Goal: Obtain resource: Obtain resource

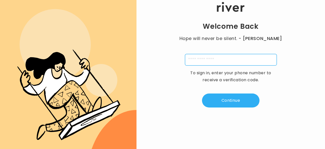
click at [216, 64] on input "tel" at bounding box center [231, 60] width 92 height 12
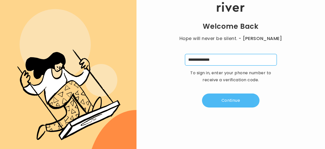
type input "**********"
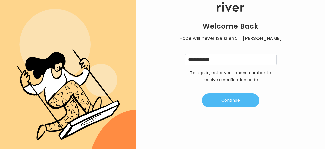
click at [245, 105] on button "Continue" at bounding box center [231, 101] width 58 height 14
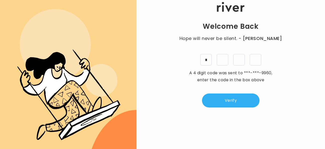
type input "*"
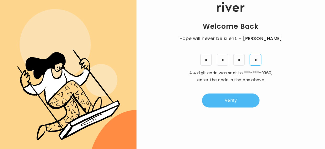
type input "*"
click at [236, 106] on button "Verify" at bounding box center [231, 101] width 58 height 14
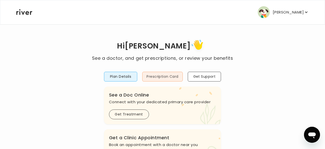
click at [155, 80] on button "Prescription Card" at bounding box center [162, 77] width 40 height 10
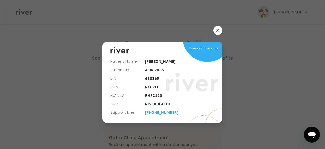
click at [208, 52] on span at bounding box center [208, 37] width 50 height 50
click at [222, 31] on button "button" at bounding box center [218, 30] width 9 height 9
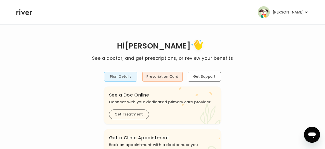
click at [117, 78] on button "Plan Details" at bounding box center [121, 77] width 34 height 10
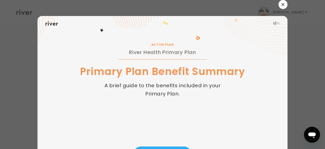
click at [285, 4] on icon "button" at bounding box center [283, 4] width 3 height 3
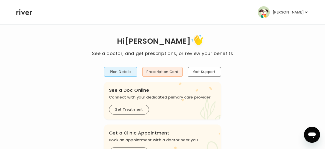
scroll to position [1, 0]
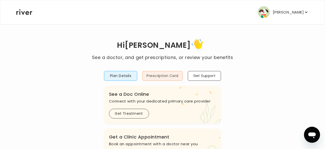
click at [175, 76] on button "Prescription Card" at bounding box center [162, 76] width 40 height 10
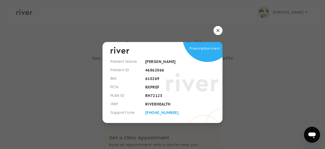
click at [220, 30] on button "button" at bounding box center [218, 30] width 9 height 9
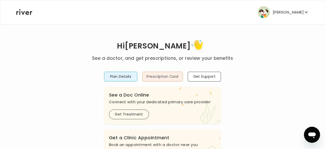
click at [164, 77] on button "Prescription Card" at bounding box center [162, 77] width 40 height 10
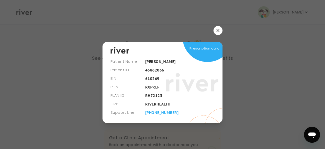
click at [218, 32] on icon "button" at bounding box center [218, 30] width 3 height 3
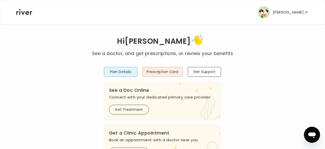
scroll to position [4, 0]
